Goal: Transaction & Acquisition: Purchase product/service

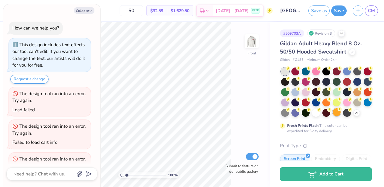
scroll to position [2242, 0]
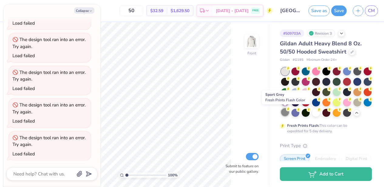
click at [286, 112] on div at bounding box center [285, 112] width 8 height 8
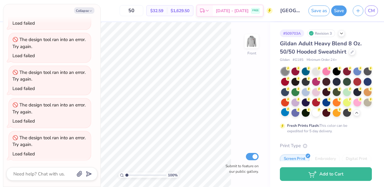
scroll to position [0, 0]
click at [337, 10] on button "Save" at bounding box center [338, 10] width 15 height 11
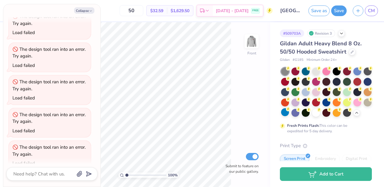
click at [339, 16] on div "Save" at bounding box center [338, 10] width 15 height 11
click at [89, 9] on icon "button" at bounding box center [91, 11] width 4 height 4
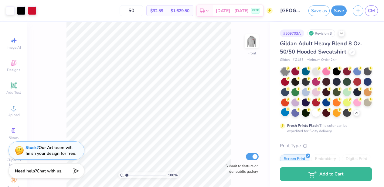
click at [88, 12] on div "50 $32.59 Per Item $1,629.50 Total Est. Delivery Sep 24 - 27 FREE" at bounding box center [155, 10] width 233 height 21
click at [340, 13] on button "Save" at bounding box center [338, 10] width 15 height 11
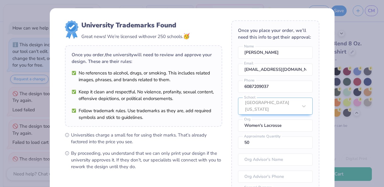
type textarea "x"
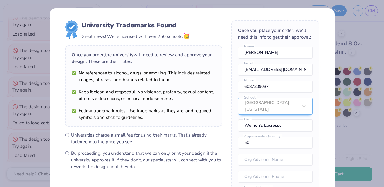
click at [305, 106] on div "University of Wisconsin-Madison" at bounding box center [275, 106] width 75 height 17
click at [322, 106] on div "University Trademarks Found Great news! We’re licensed with over 250 schools. 🥳…" at bounding box center [192, 132] width 285 height 248
click at [363, 33] on div "University Trademarks Found Great news! We’re licensed with over 250 schools. 🥳…" at bounding box center [192, 93] width 384 height 187
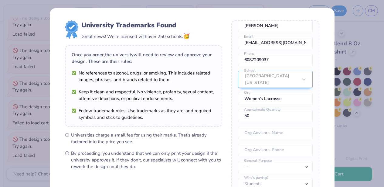
scroll to position [0, 0]
click at [354, 50] on div "University Trademarks Found Great news! We’re licensed with over 250 schools. 🥳…" at bounding box center [192, 93] width 384 height 187
click at [286, 114] on input "50" at bounding box center [275, 116] width 75 height 12
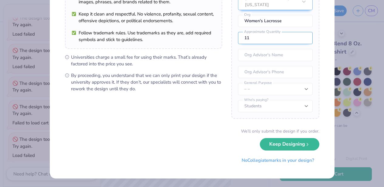
type input "10"
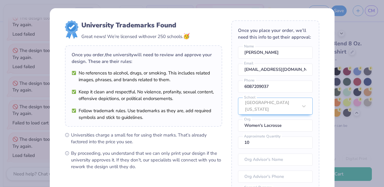
click at [286, 114] on div "University of Wisconsin-Madison" at bounding box center [275, 106] width 75 height 17
click at [290, 107] on div "University of Wisconsin-Madison" at bounding box center [275, 106] width 75 height 17
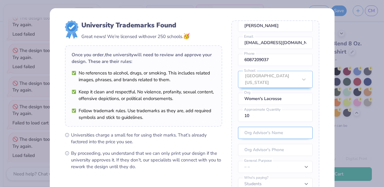
scroll to position [27, 0]
click at [306, 81] on div "University of Wisconsin-Madison" at bounding box center [275, 79] width 75 height 17
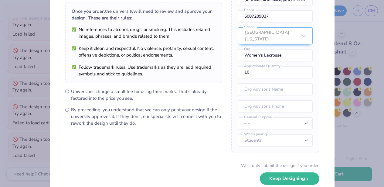
scroll to position [45, 0]
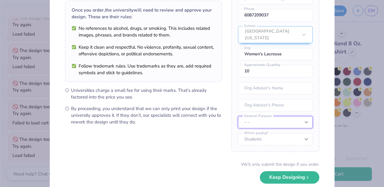
select select "Member apparel for registered Student Organization / Department / School"
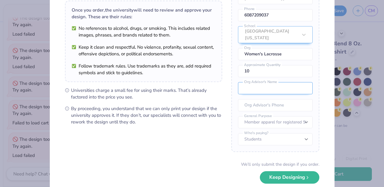
click at [279, 89] on input "text" at bounding box center [275, 88] width 75 height 12
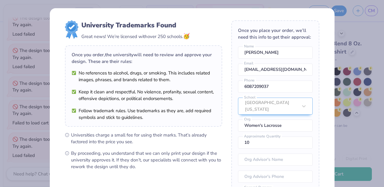
scroll to position [0, 0]
click at [366, 35] on div "University Trademarks Found Great news! We’re licensed with over 250 schools. 🥳…" at bounding box center [192, 93] width 384 height 187
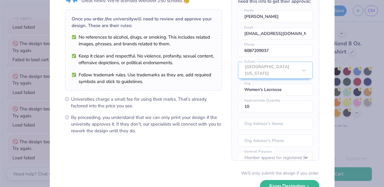
scroll to position [41, 0]
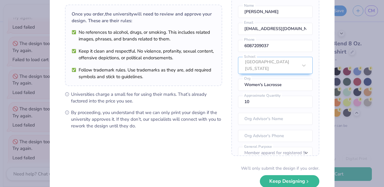
click at [275, 61] on div "University of Wisconsin-Madison" at bounding box center [275, 65] width 75 height 17
click at [270, 113] on input "text" at bounding box center [275, 119] width 75 height 12
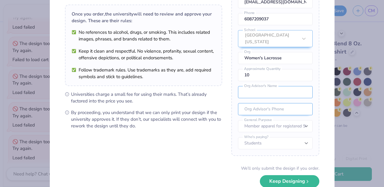
scroll to position [27, 0]
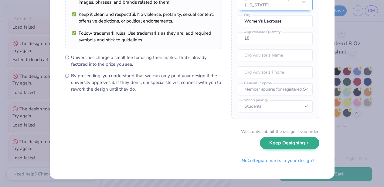
click at [287, 146] on button "Keep Designing" at bounding box center [290, 143] width 60 height 12
type textarea "x"
type input "50"
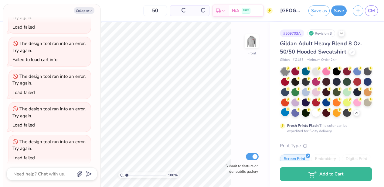
scroll to position [8, 0]
click at [91, 9] on icon "button" at bounding box center [91, 11] width 4 height 4
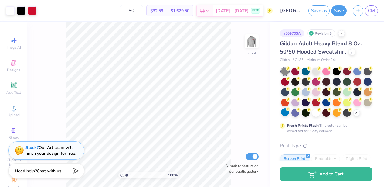
type textarea "x"
click at [374, 13] on span "CM" at bounding box center [371, 10] width 7 height 7
click at [337, 8] on button "Save" at bounding box center [338, 10] width 15 height 11
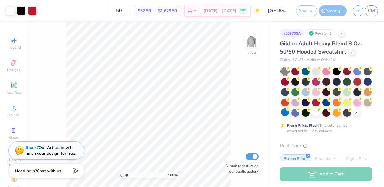
select select "Member apparel for registered Student Organization / Department / School"
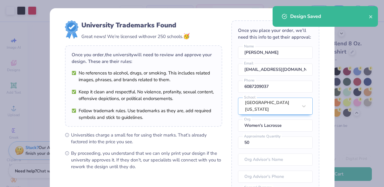
type textarea "x"
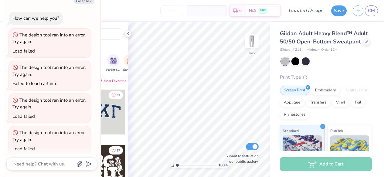
scroll to position [3385, 0]
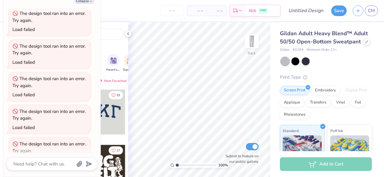
drag, startPoint x: 299, startPoint y: 33, endPoint x: 283, endPoint y: 32, distance: 15.5
click at [346, 46] on div "Gildan Adult Heavy Blend™ Adult 50/50 Open-Bottom Sweatpant Gildan # G184 Minim…" at bounding box center [326, 40] width 92 height 23
click at [283, 33] on span "Gildan Adult Heavy Blend™ Adult 50/50 Open-Bottom Sweatpant" at bounding box center [324, 37] width 88 height 15
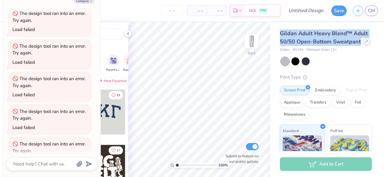
drag, startPoint x: 281, startPoint y: 33, endPoint x: 367, endPoint y: 45, distance: 86.4
click at [367, 45] on div "Gildan Adult Heavy Blend™ Adult 50/50 Open-Bottom Sweatpant" at bounding box center [326, 37] width 92 height 16
copy span "Gildan Adult Heavy Blend™ Adult 50/50 Open-Bottom Sweatpant"
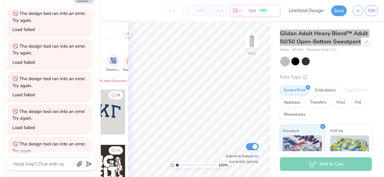
type textarea "x"
